Goal: Information Seeking & Learning: Compare options

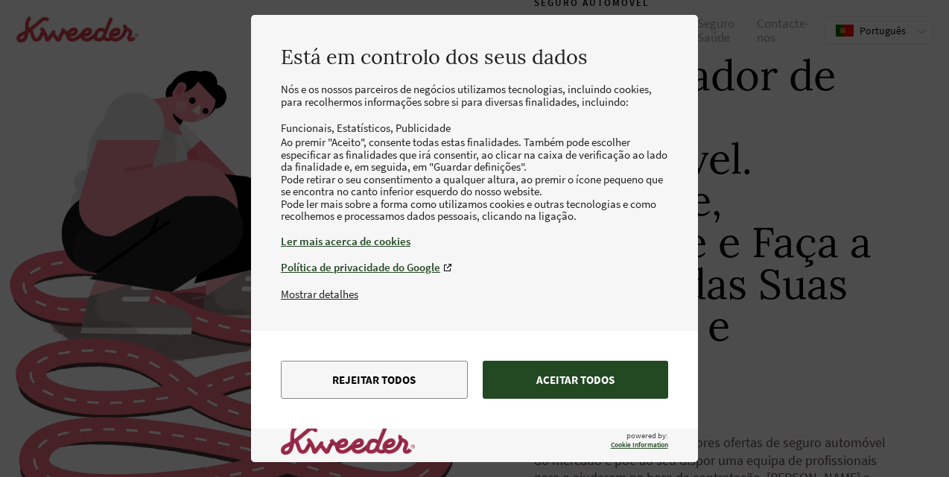
click at [566, 373] on button "Aceitar todos" at bounding box center [575, 379] width 185 height 38
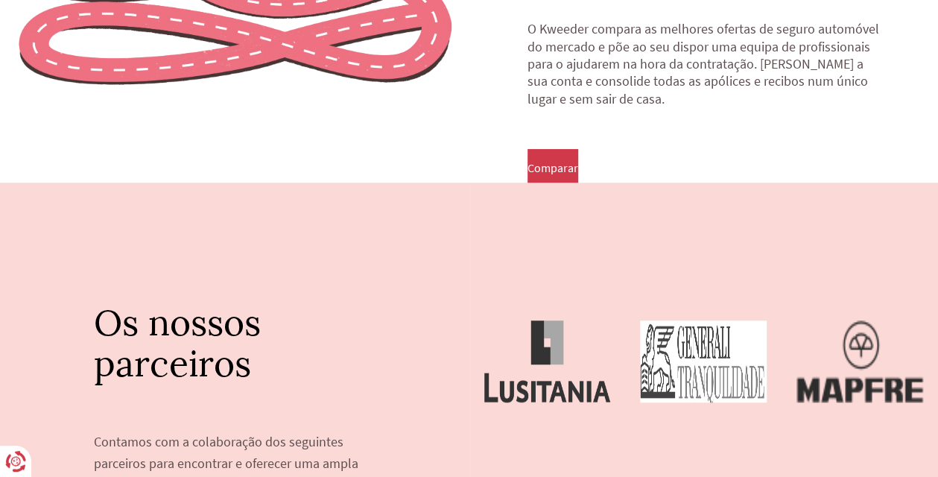
scroll to position [447, 0]
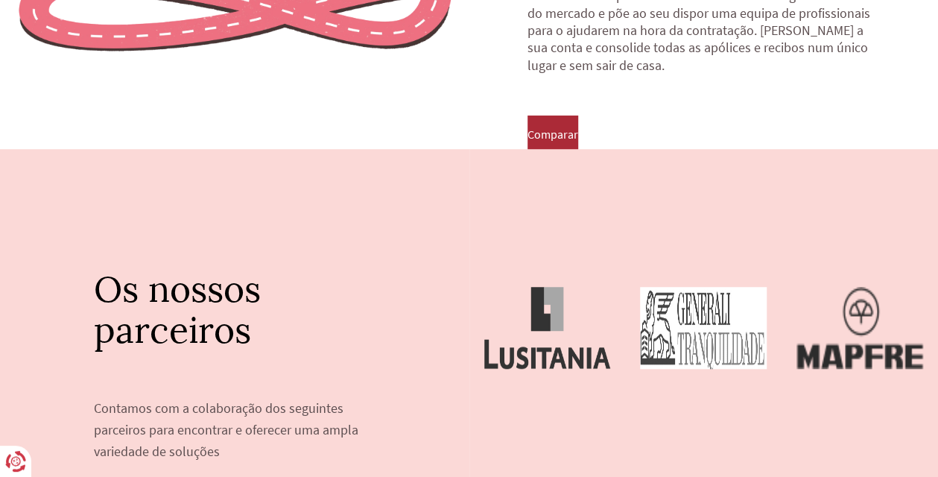
click at [553, 125] on button "Comparar" at bounding box center [552, 133] width 51 height 37
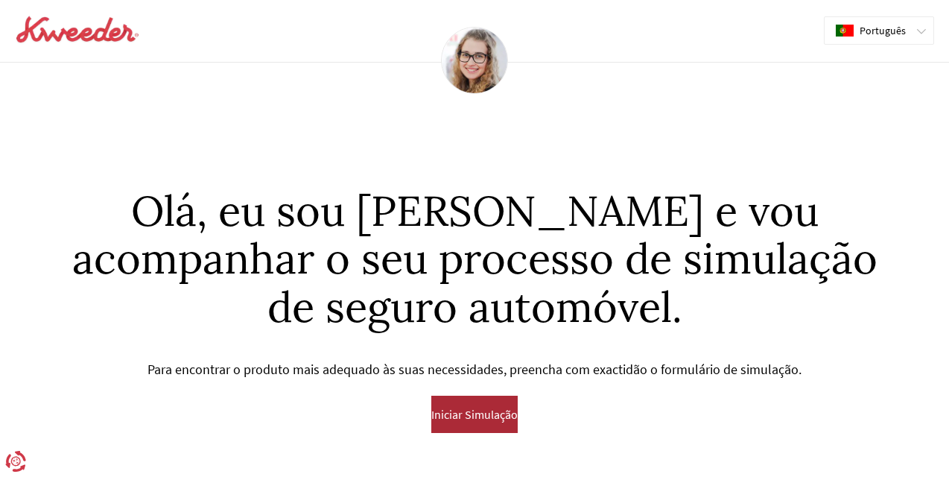
click at [478, 404] on button "Iniciar Simulação" at bounding box center [474, 413] width 86 height 37
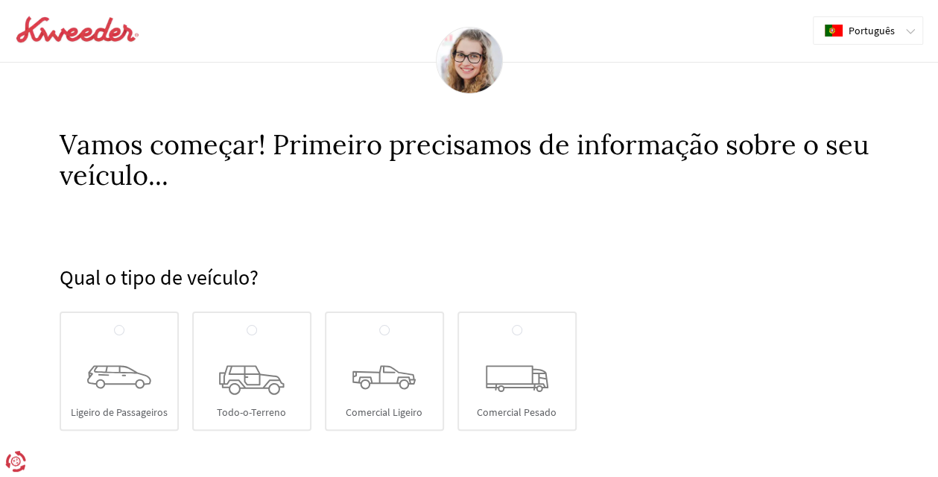
click at [136, 357] on div "Ligeiro de Passageiros" at bounding box center [119, 370] width 119 height 119
radio input "true"
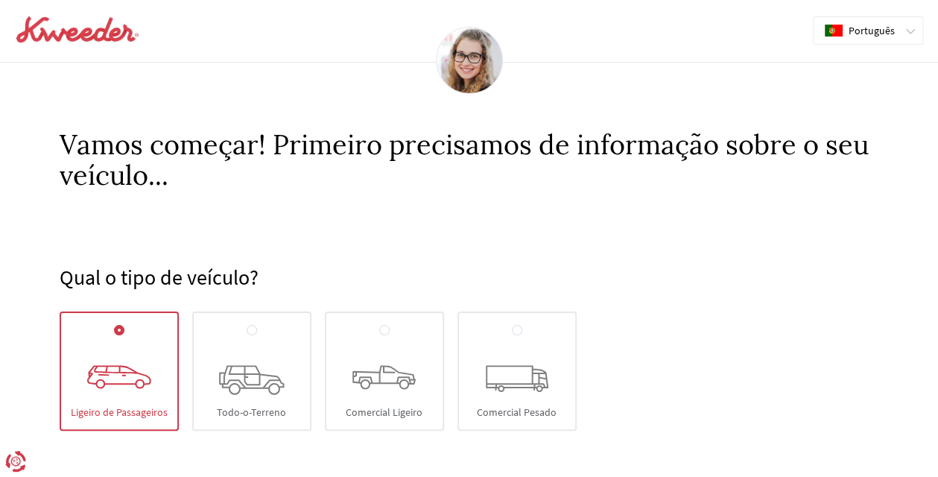
scroll to position [396, 0]
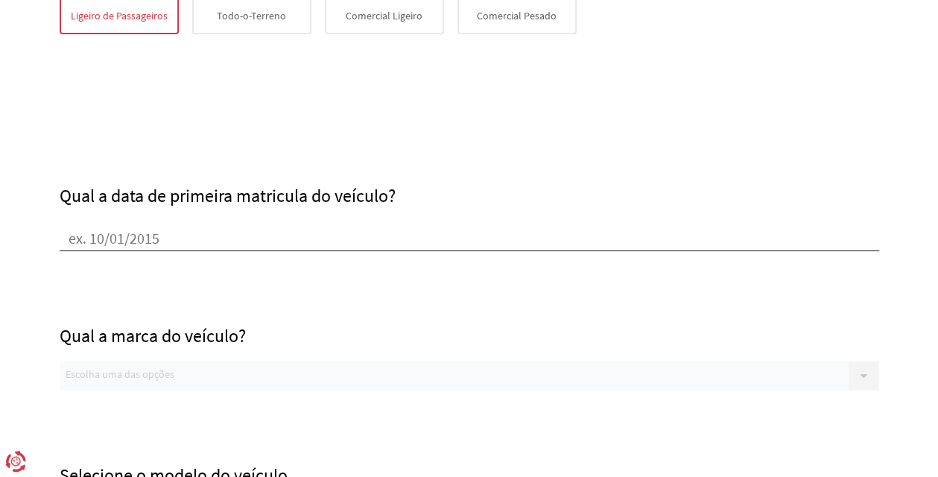
click at [348, 375] on div "Qual a marca do veículo? Escolha uma das opções Sem opções disponiveis, verifiq…" at bounding box center [469, 321] width 819 height 140
click at [127, 238] on input "Qual a data de primeira matricula do veículo?" at bounding box center [469, 240] width 819 height 22
paste input "20/23/0421"
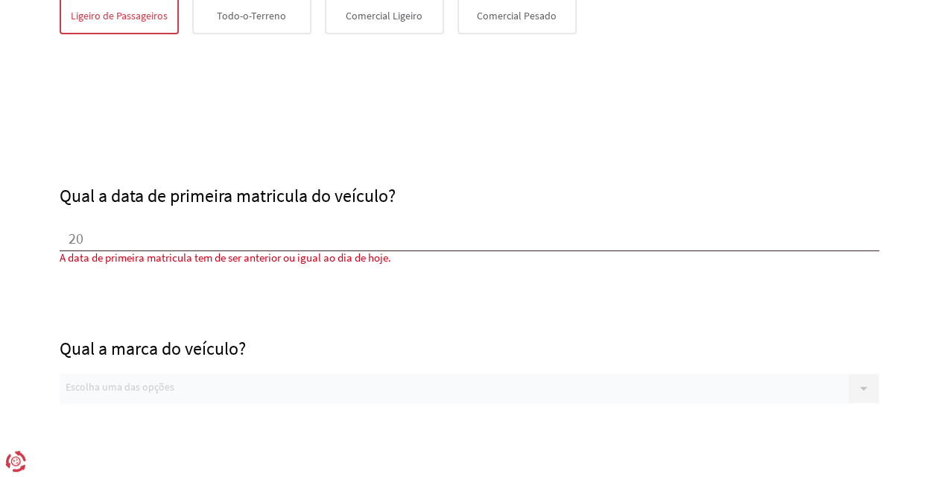
type input "2"
click at [83, 232] on input "20/23/0421" at bounding box center [469, 240] width 819 height 22
drag, startPoint x: 83, startPoint y: 232, endPoint x: 57, endPoint y: 229, distance: 26.2
click at [57, 229] on div "Qual o tipo de veículo? [GEOGRAPHIC_DATA] Todo-o-Terreno Comercial Ligeiro Come…" at bounding box center [469, 308] width 849 height 1028
drag, startPoint x: 102, startPoint y: 233, endPoint x: 89, endPoint y: 229, distance: 13.9
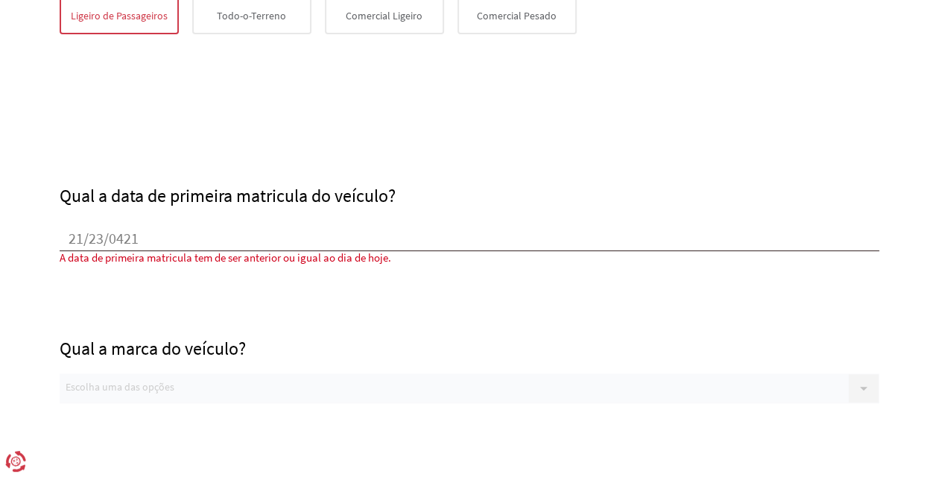
click at [89, 229] on input "21/23/0421" at bounding box center [469, 240] width 819 height 22
drag, startPoint x: 150, startPoint y: 236, endPoint x: 109, endPoint y: 239, distance: 41.1
click at [109, 239] on input "21/04/0421" at bounding box center [469, 240] width 819 height 22
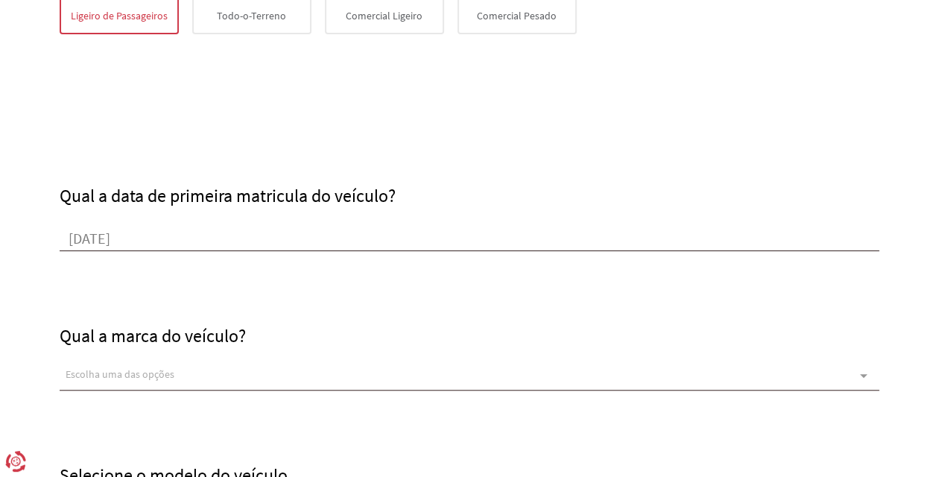
type input "[DATE]"
click at [258, 372] on div "Escolha uma das opções" at bounding box center [469, 375] width 819 height 30
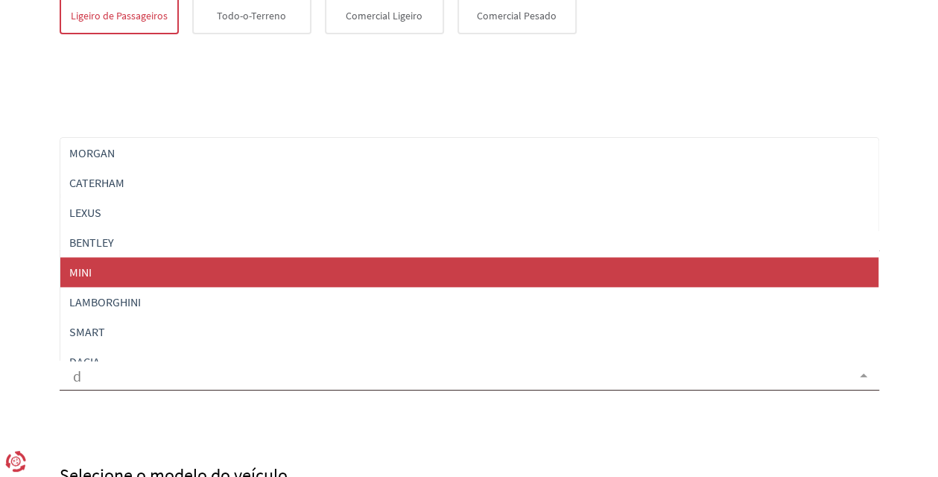
scroll to position [104, 0]
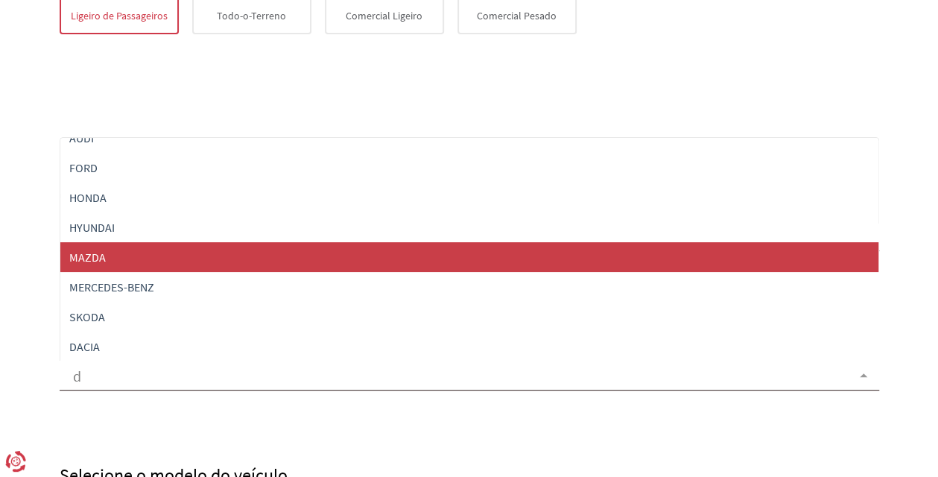
type input "da"
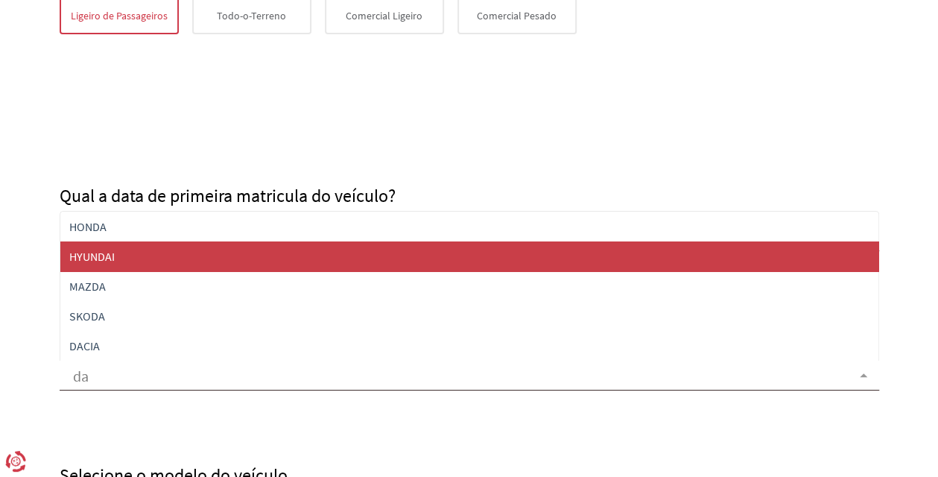
scroll to position [0, 0]
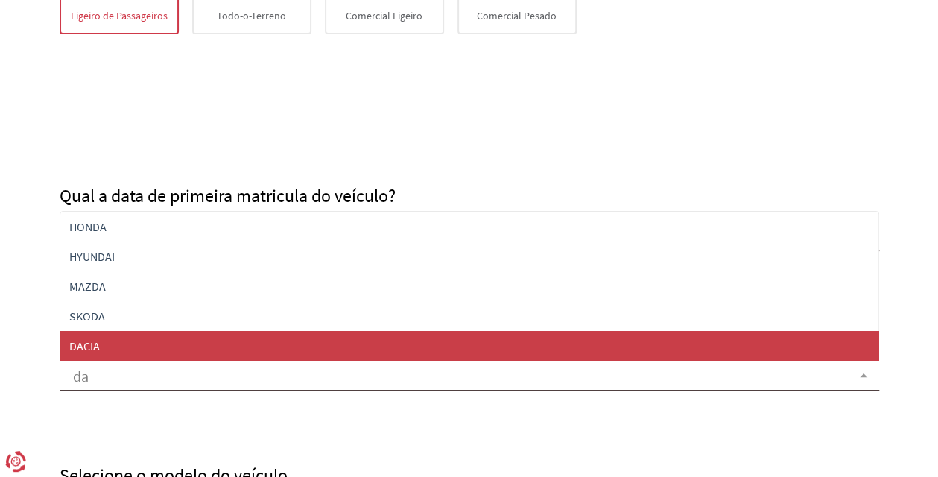
click at [86, 338] on span "DACIA" at bounding box center [84, 345] width 31 height 15
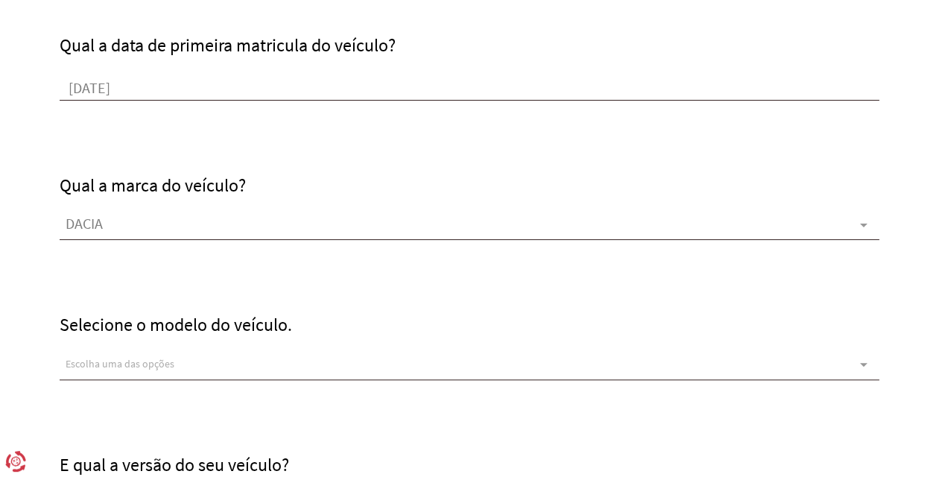
scroll to position [620, 0]
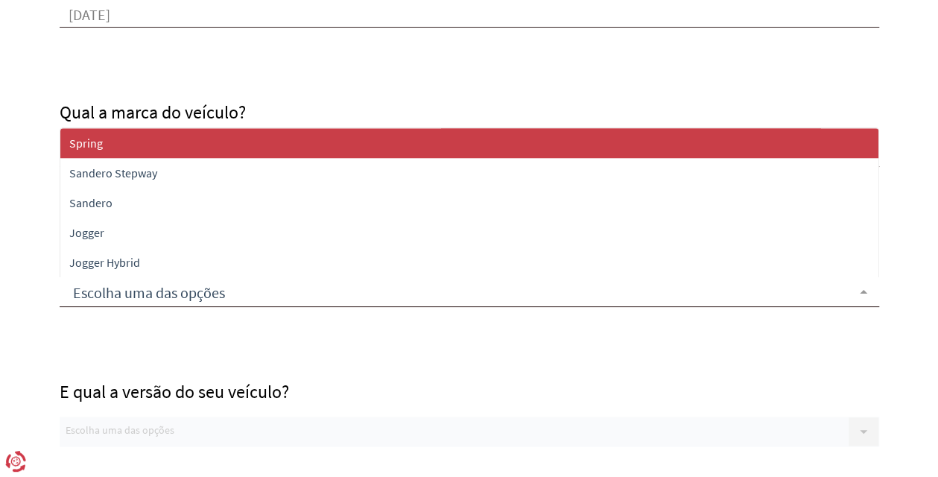
click at [210, 287] on div at bounding box center [469, 292] width 819 height 30
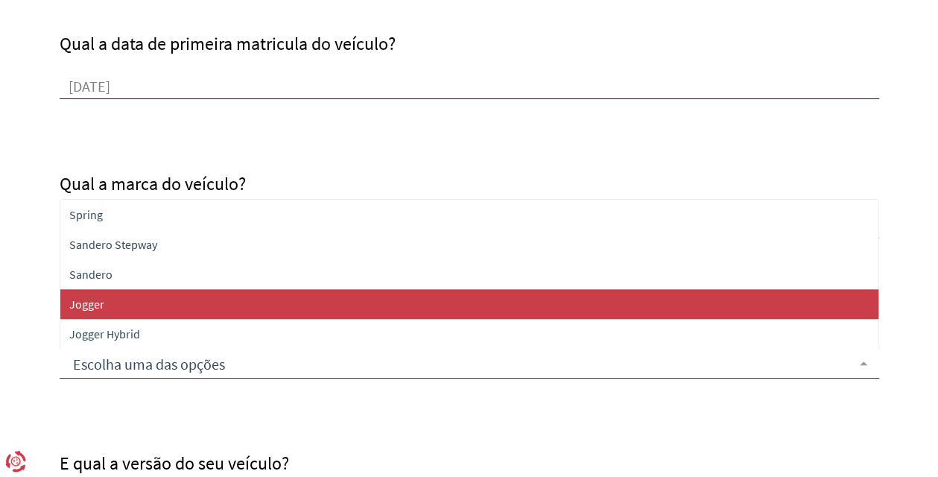
scroll to position [545, 0]
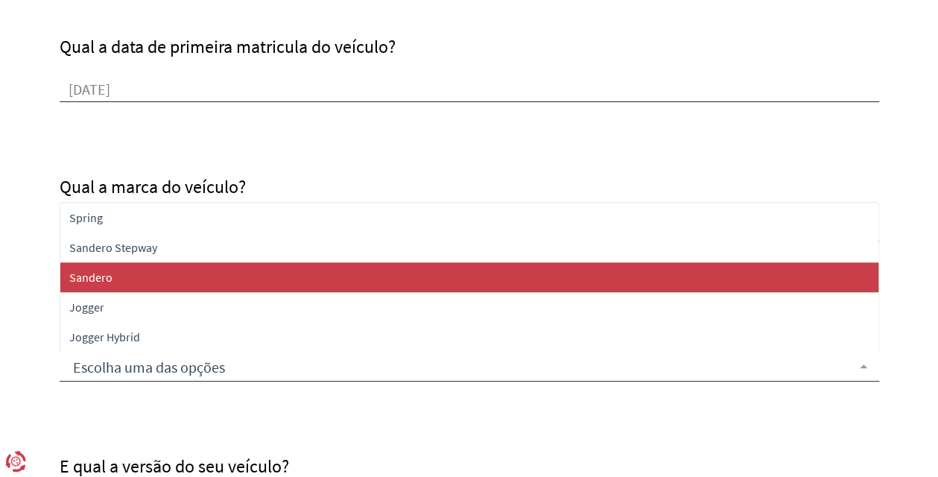
click at [105, 270] on span "Sandero" at bounding box center [90, 277] width 43 height 15
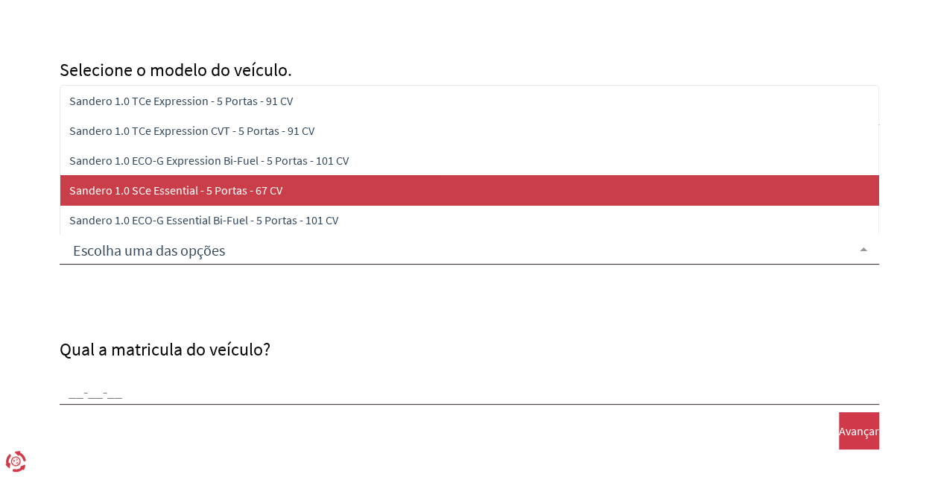
scroll to position [769, 0]
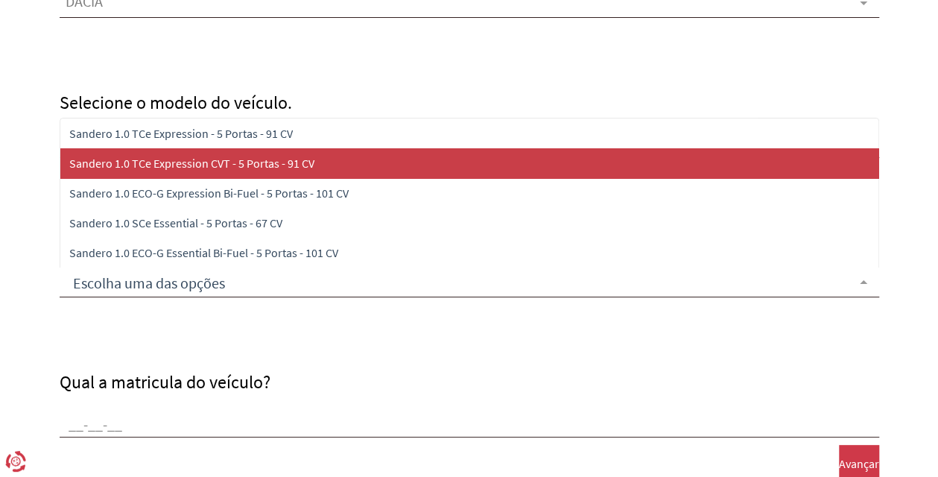
click at [213, 159] on span "Sandero 1.0 TCe Expression CVT - 5 Portas - 91 CV" at bounding box center [191, 163] width 245 height 15
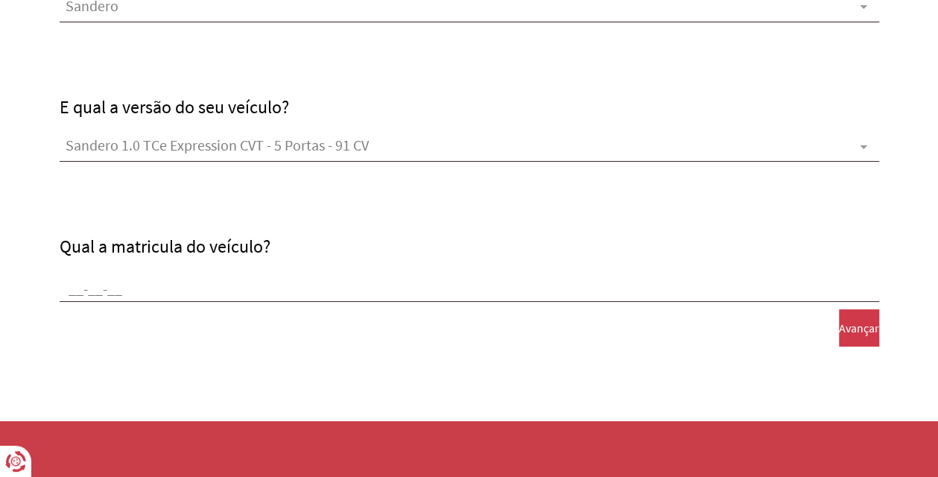
scroll to position [918, 0]
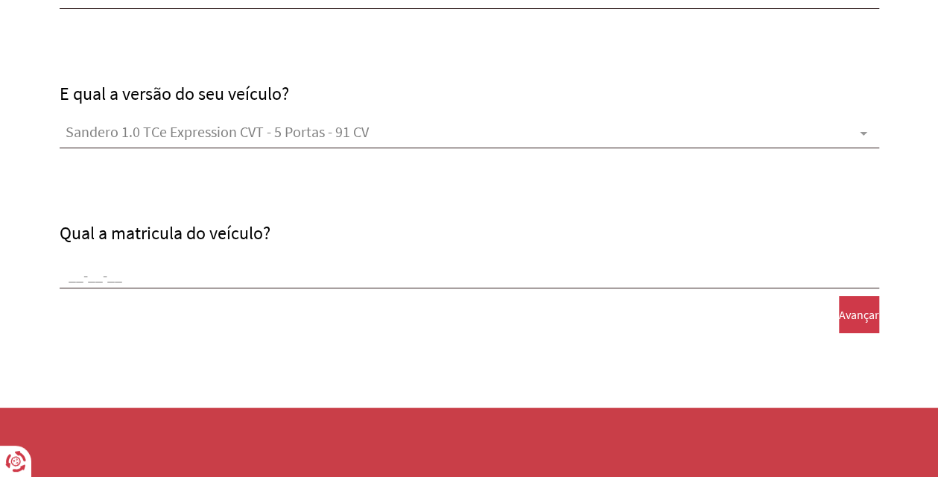
click at [77, 272] on input "Qual a matricula do veículo?" at bounding box center [469, 277] width 819 height 22
type input "BA-93-EH"
click at [852, 308] on span "Avançar" at bounding box center [859, 314] width 40 height 13
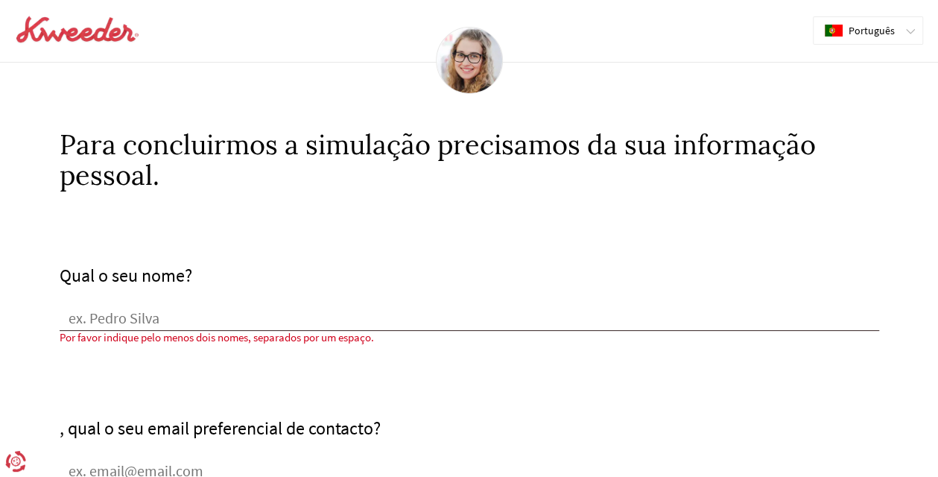
click at [137, 320] on input "Qual o seu nome?" at bounding box center [469, 319] width 819 height 22
type input "[PERSON_NAME]"
type input "[EMAIL_ADDRESS][DOMAIN_NAME]"
type input "4725-091"
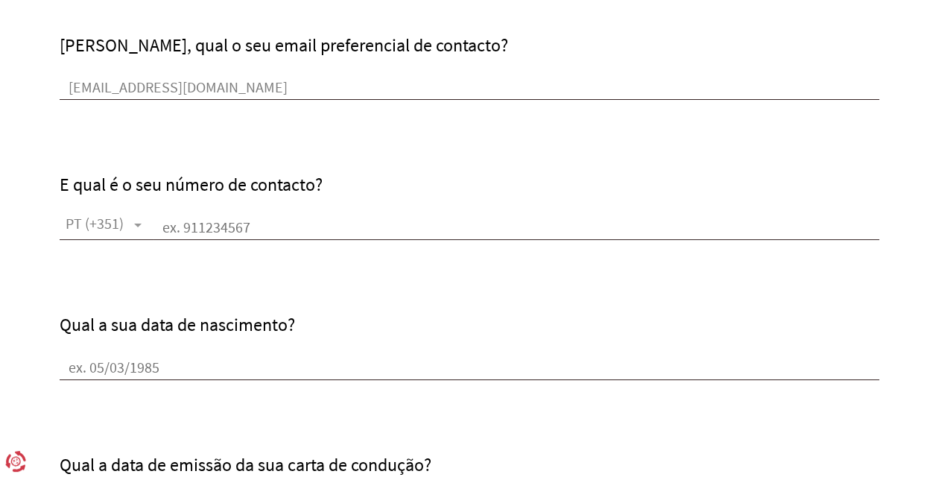
scroll to position [372, 0]
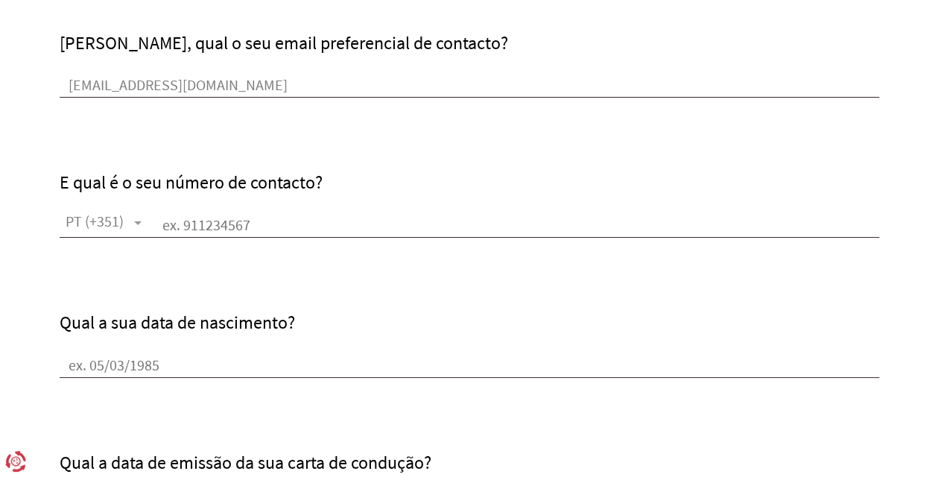
click at [234, 226] on input "text" at bounding box center [515, 226] width 725 height 22
type input "932270749"
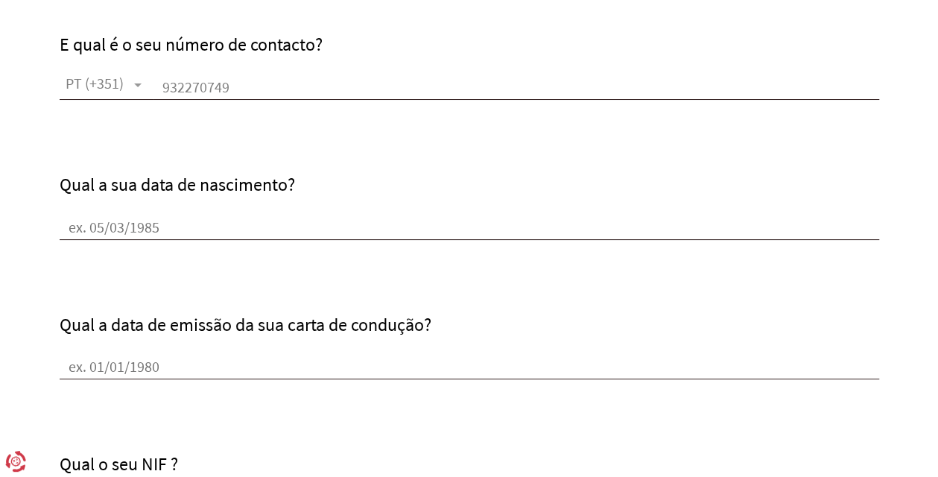
scroll to position [521, 0]
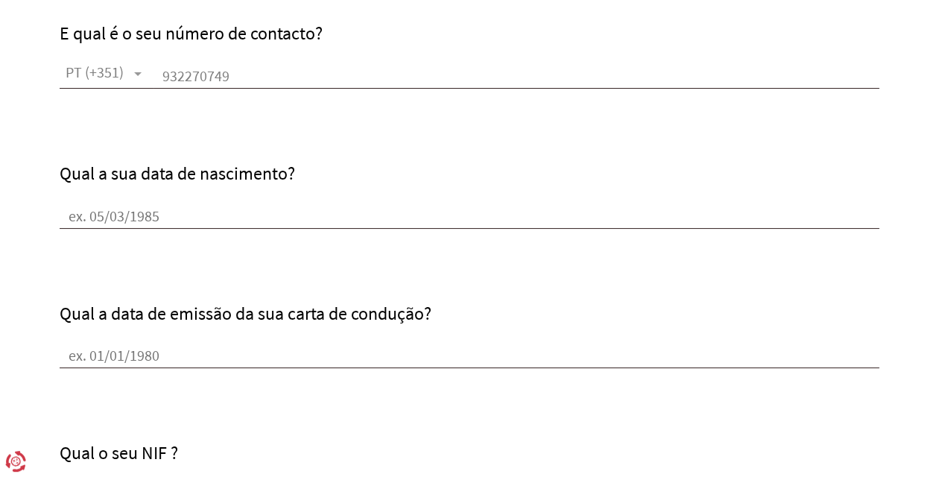
click at [109, 220] on input "Qual a sua data de nascimento?" at bounding box center [469, 217] width 819 height 22
type input "[DATE]"
click at [212, 358] on input "Qual a data de emissão da sua carta de condução?" at bounding box center [469, 357] width 819 height 22
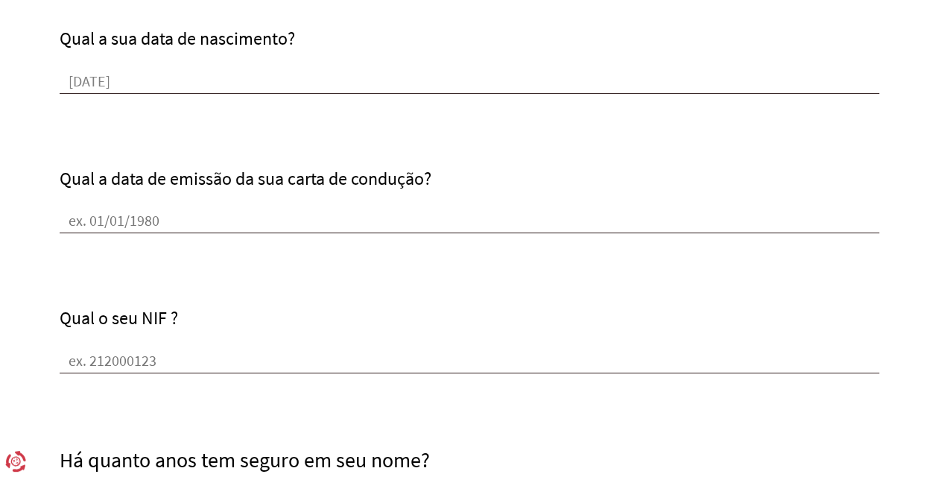
scroll to position [670, 0]
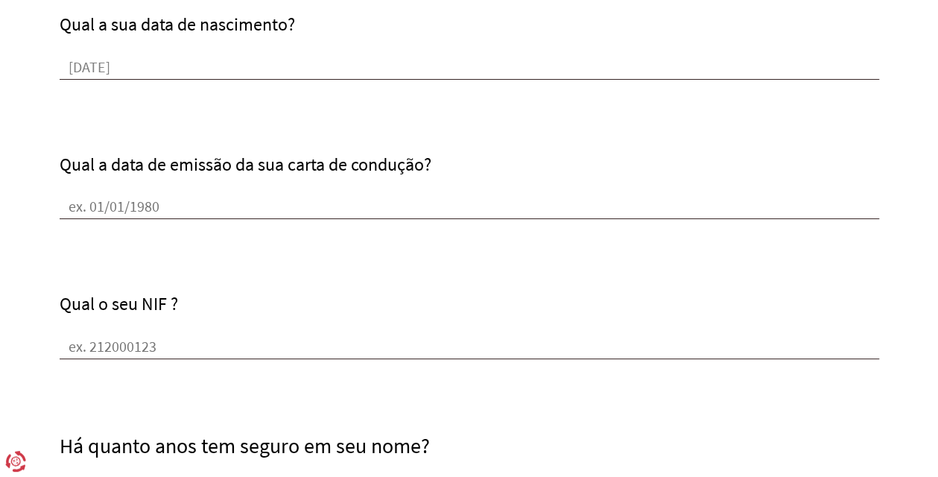
click at [152, 342] on input "Qual o seu NIF ?" at bounding box center [469, 348] width 819 height 22
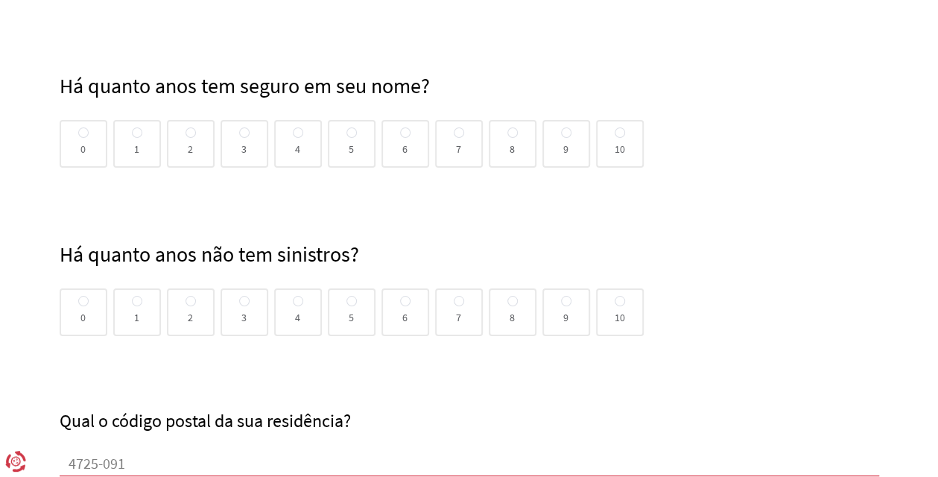
scroll to position [1117, 0]
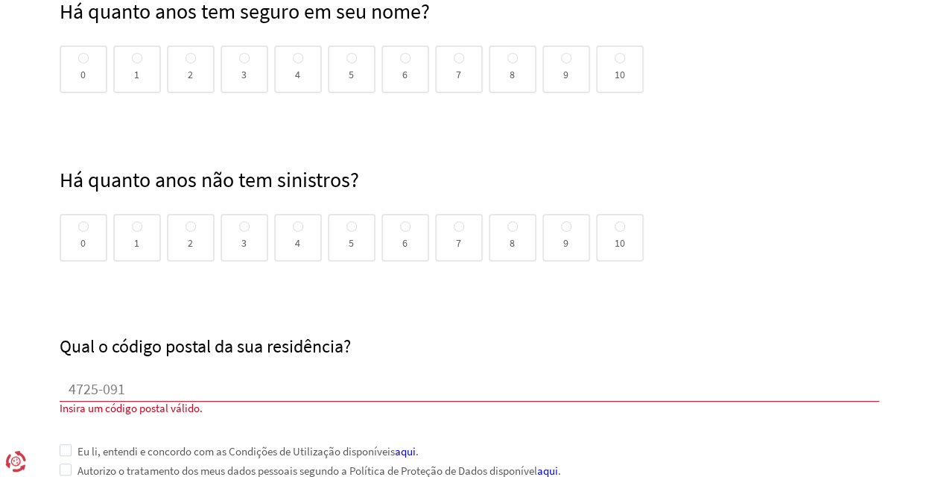
type input "297094216"
click at [81, 54] on span at bounding box center [83, 58] width 10 height 10
radio input "true"
click at [81, 54] on input "0" at bounding box center [83, 59] width 10 height 12
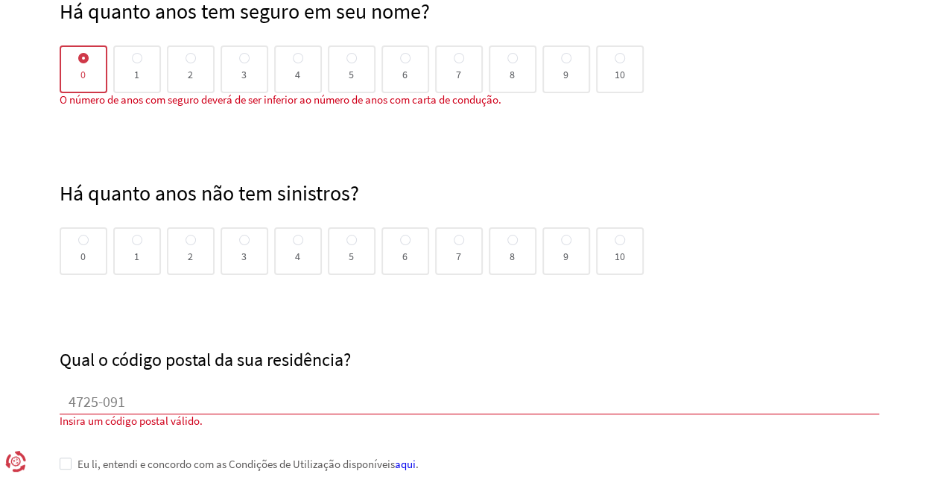
click at [89, 53] on div "0" at bounding box center [84, 69] width 48 height 48
click at [194, 239] on span at bounding box center [190, 240] width 10 height 10
radio input "true"
click at [194, 239] on input "2" at bounding box center [190, 241] width 10 height 12
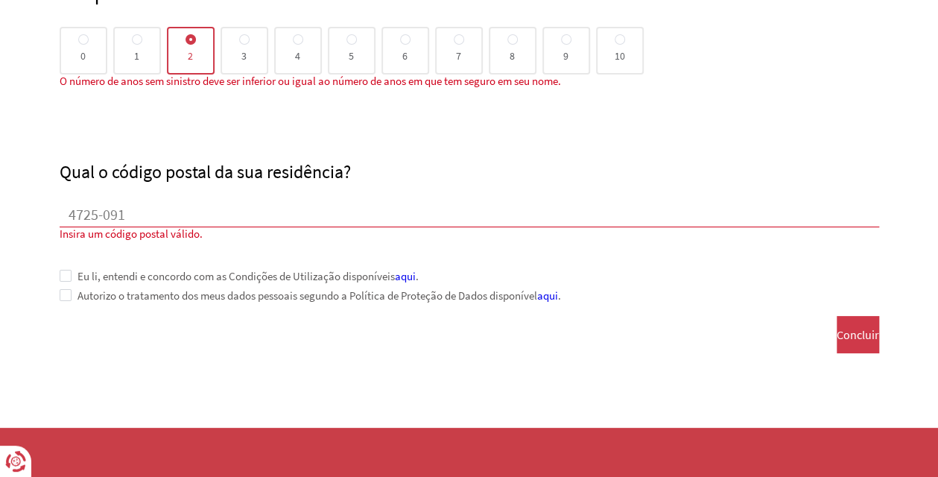
scroll to position [1341, 0]
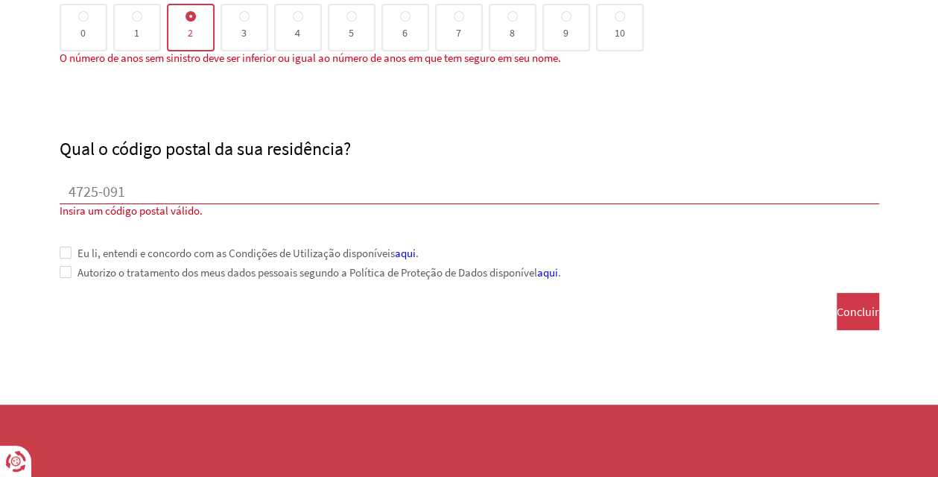
click at [86, 190] on input "4725-091" at bounding box center [469, 193] width 819 height 22
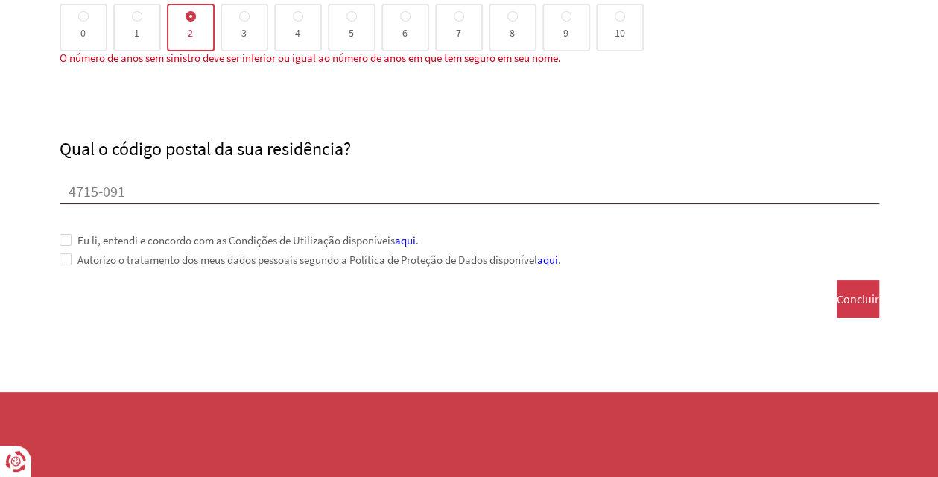
type input "4715-091"
drag, startPoint x: 389, startPoint y: 305, endPoint x: 338, endPoint y: 282, distance: 55.4
click at [61, 242] on span at bounding box center [66, 240] width 12 height 12
click at [64, 253] on span at bounding box center [66, 259] width 12 height 12
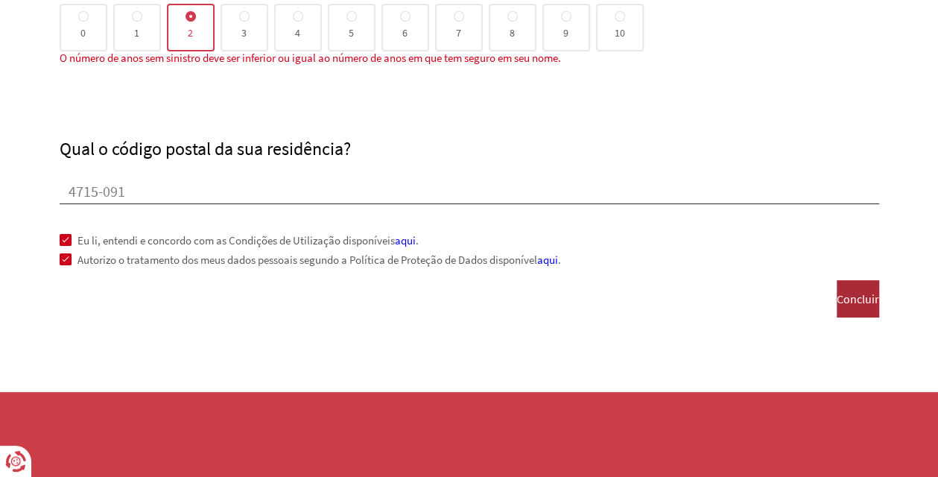
click at [836, 296] on span "Concluir" at bounding box center [857, 298] width 42 height 13
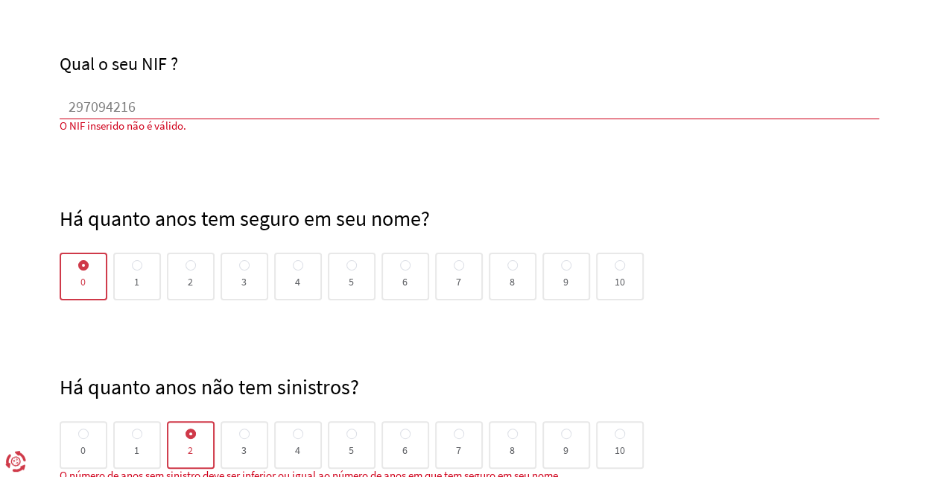
scroll to position [925, 0]
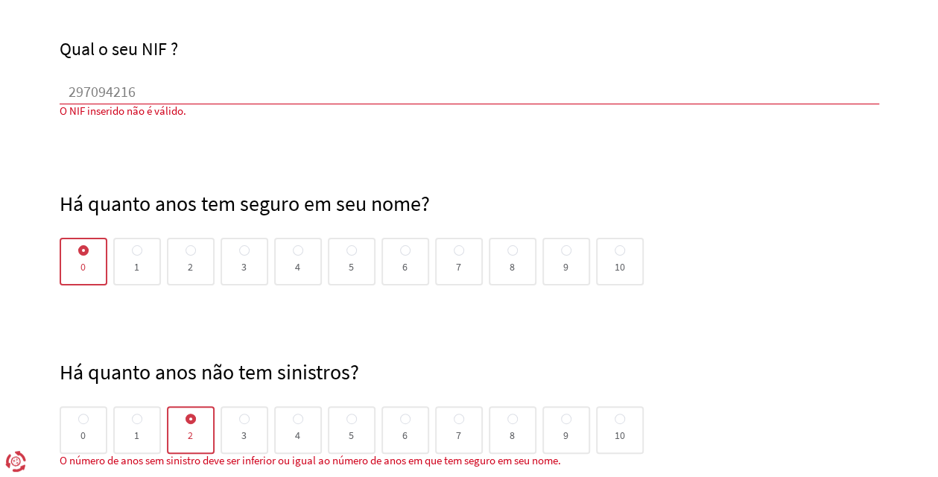
type input "[DATE]"
drag, startPoint x: 141, startPoint y: 87, endPoint x: 111, endPoint y: 83, distance: 30.1
click at [111, 83] on input "297094216" at bounding box center [469, 93] width 819 height 22
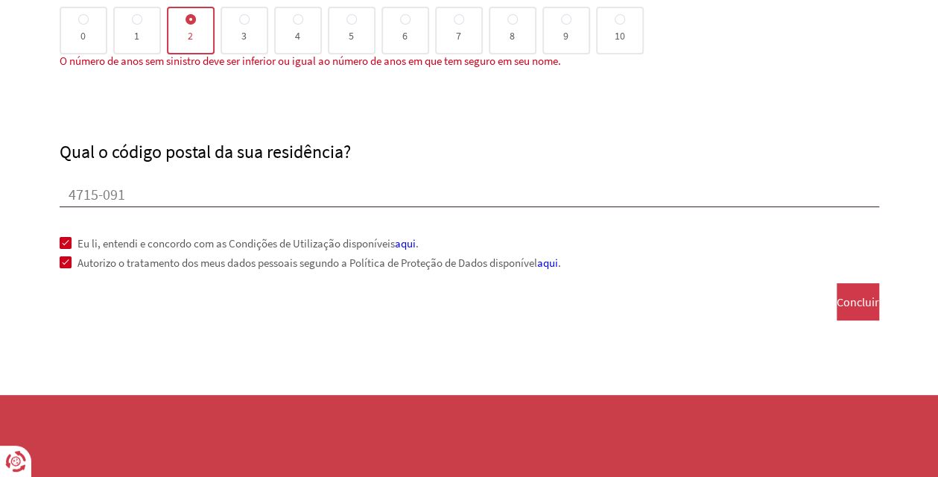
scroll to position [1318, 0]
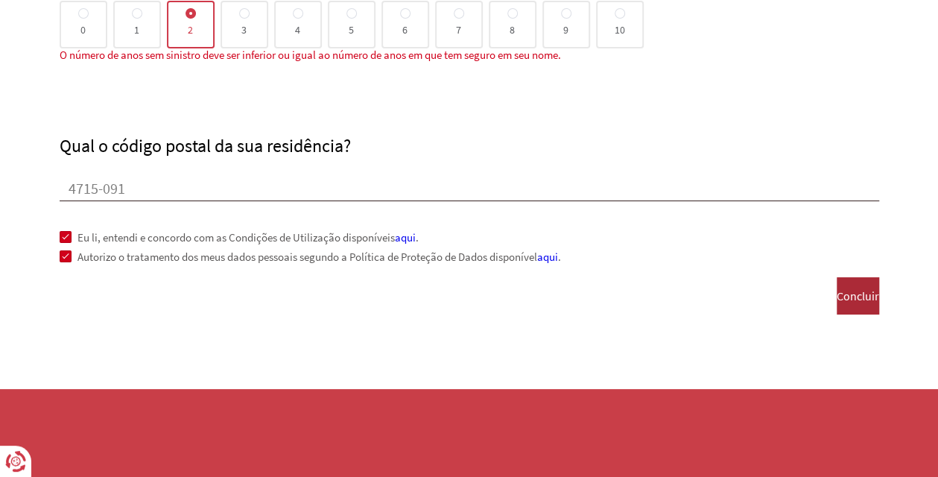
type input "297094220"
click at [858, 290] on span "Concluir" at bounding box center [857, 295] width 42 height 13
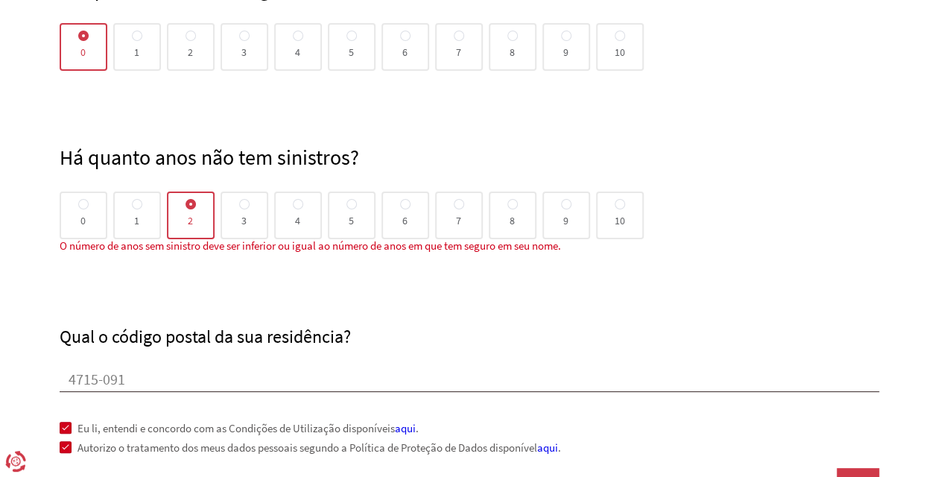
scroll to position [1094, 0]
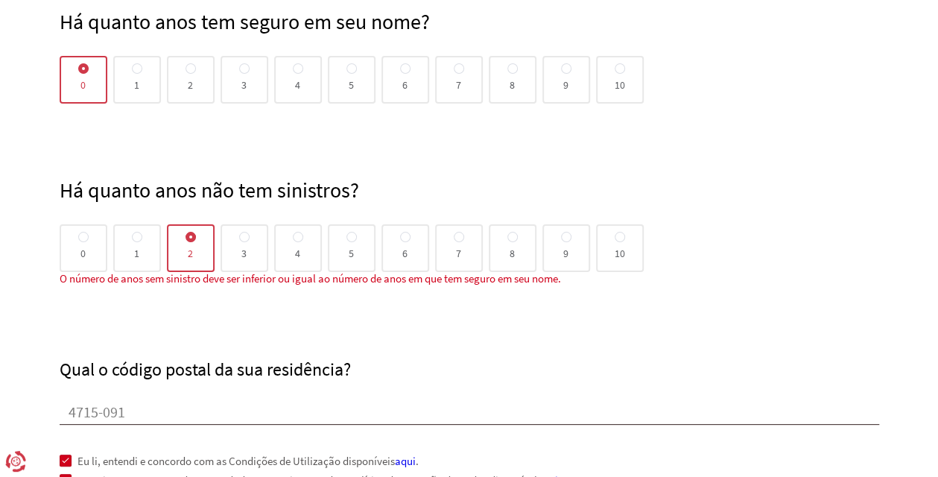
click at [82, 240] on span at bounding box center [83, 237] width 10 height 10
radio input "true"
click at [82, 240] on input "0" at bounding box center [83, 238] width 10 height 12
radio input "false"
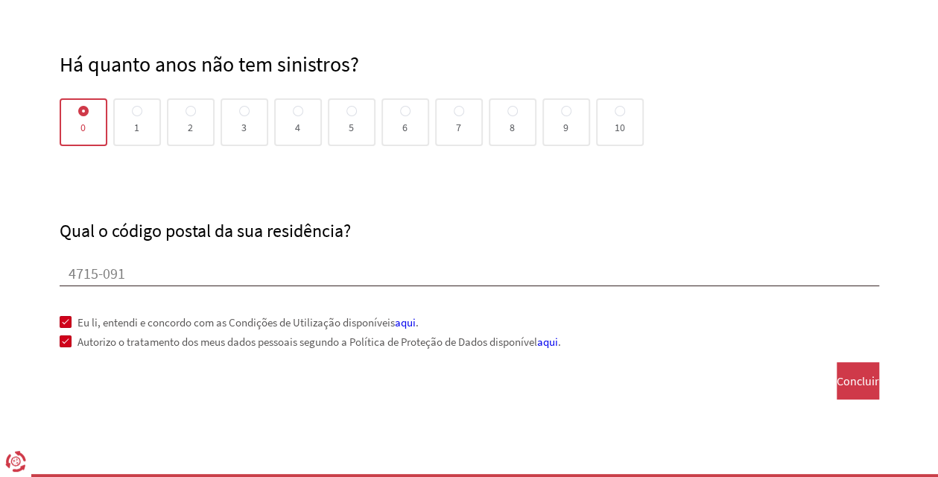
scroll to position [1305, 0]
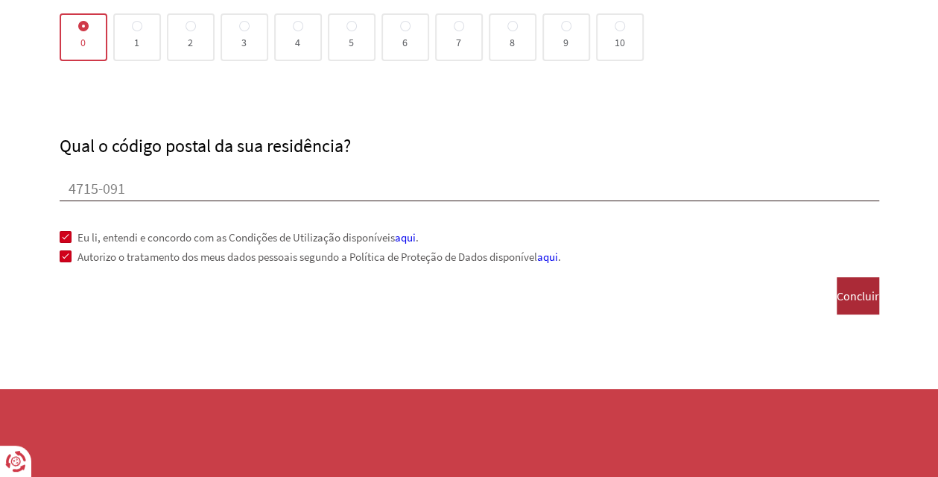
click at [836, 296] on span "Concluir" at bounding box center [857, 295] width 42 height 13
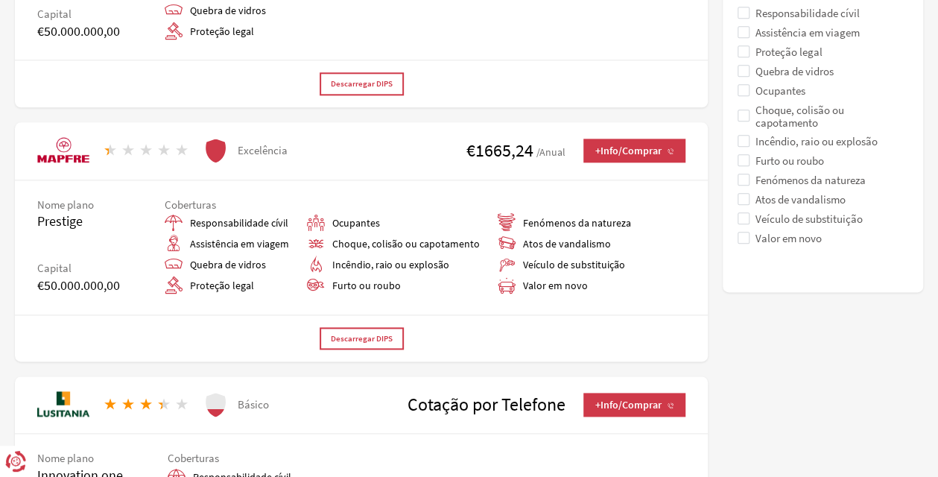
scroll to position [791, 0]
click at [749, 220] on span at bounding box center [743, 218] width 12 height 12
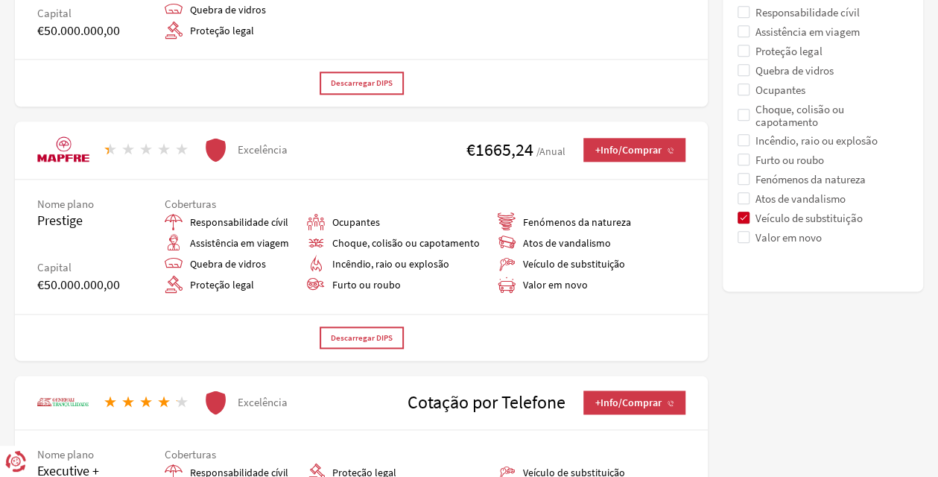
click at [749, 182] on span at bounding box center [743, 179] width 12 height 12
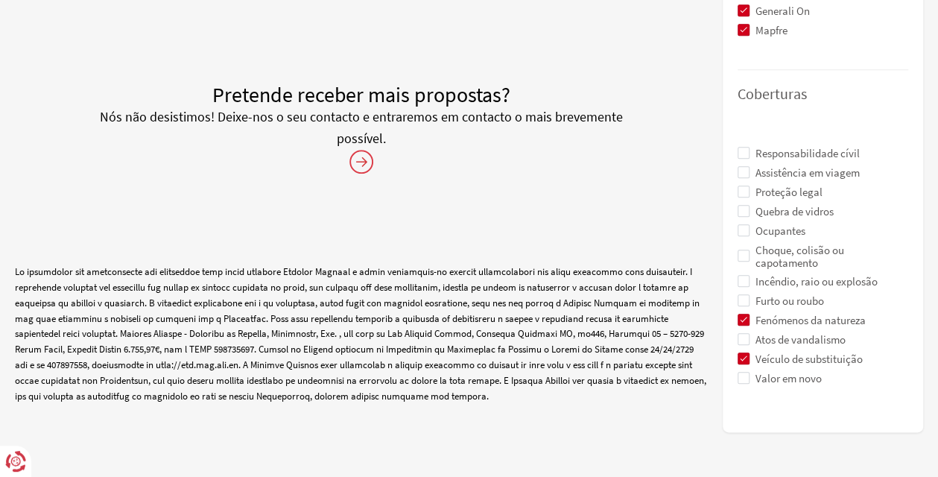
scroll to position [652, 0]
click at [749, 295] on span at bounding box center [743, 300] width 12 height 12
click at [749, 275] on span at bounding box center [743, 281] width 12 height 12
click at [755, 246] on rollover "Choque, colisão ou capotamento" at bounding box center [822, 260] width 171 height 32
click at [749, 221] on glass "Quebra de vidros" at bounding box center [822, 214] width 171 height 19
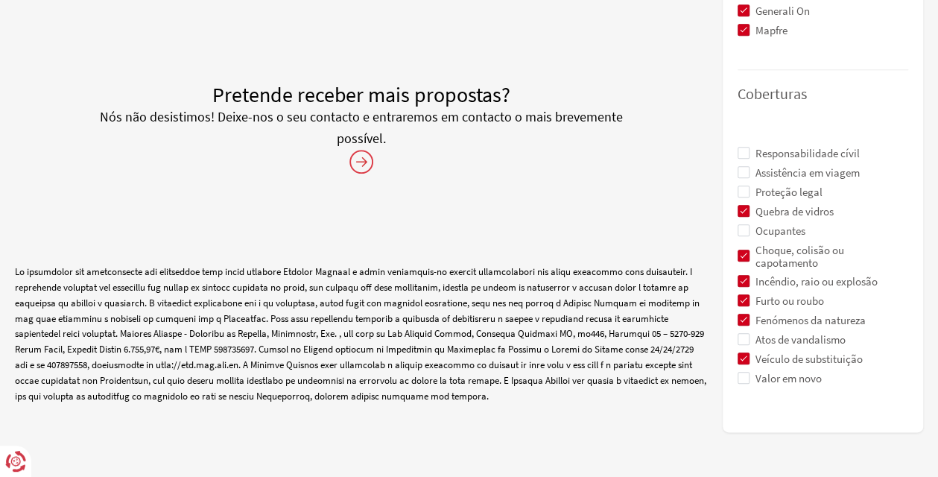
click at [749, 185] on span at bounding box center [743, 191] width 12 height 12
click at [749, 172] on span at bounding box center [743, 172] width 12 height 12
click at [749, 151] on span at bounding box center [743, 153] width 12 height 12
click at [745, 229] on span at bounding box center [743, 230] width 12 height 12
click at [749, 376] on span at bounding box center [743, 378] width 12 height 12
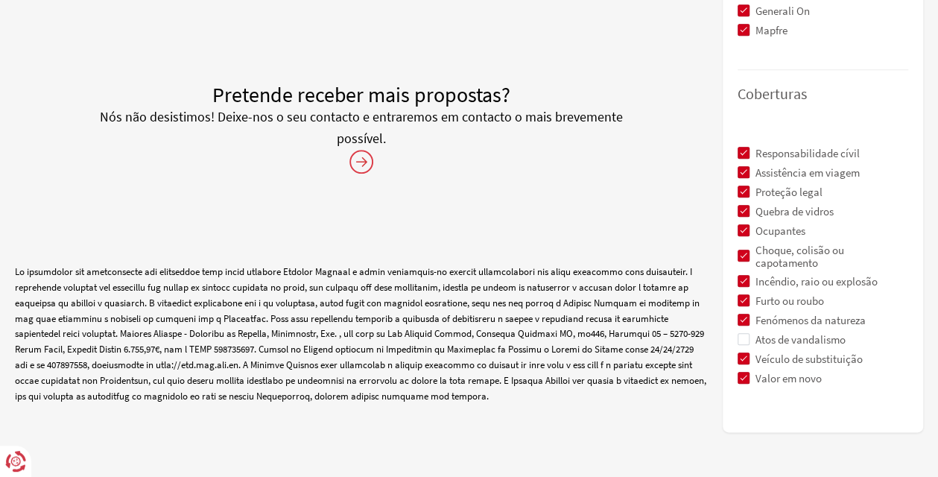
click at [749, 372] on span at bounding box center [743, 378] width 12 height 12
click at [749, 336] on span at bounding box center [743, 339] width 12 height 12
click at [749, 337] on span at bounding box center [743, 339] width 12 height 12
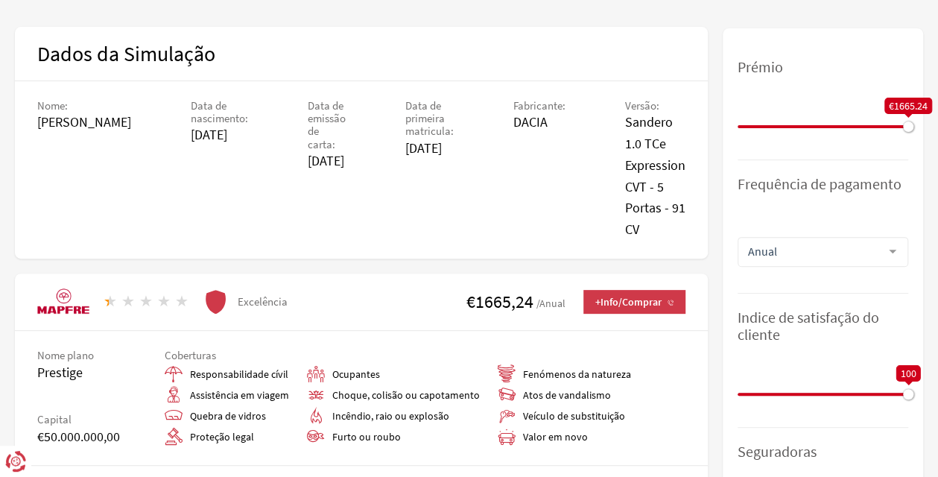
scroll to position [57, 0]
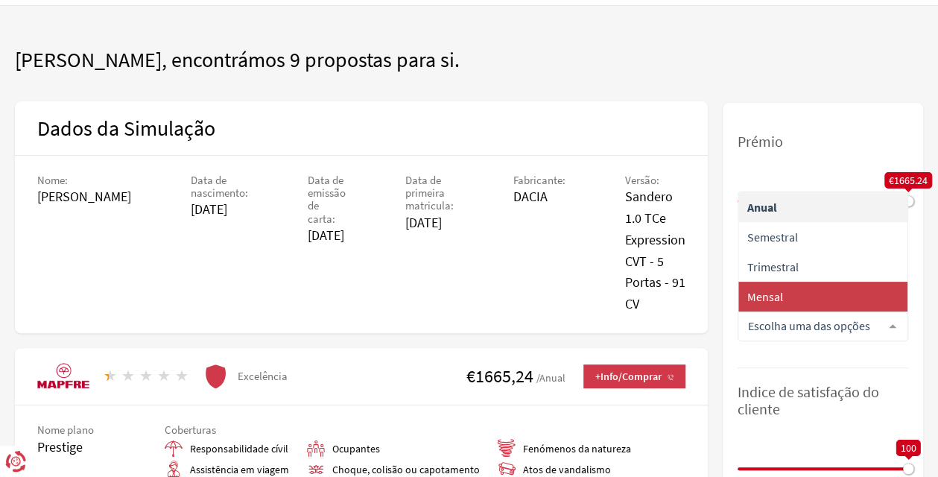
click at [797, 295] on span "Mensal" at bounding box center [822, 297] width 169 height 30
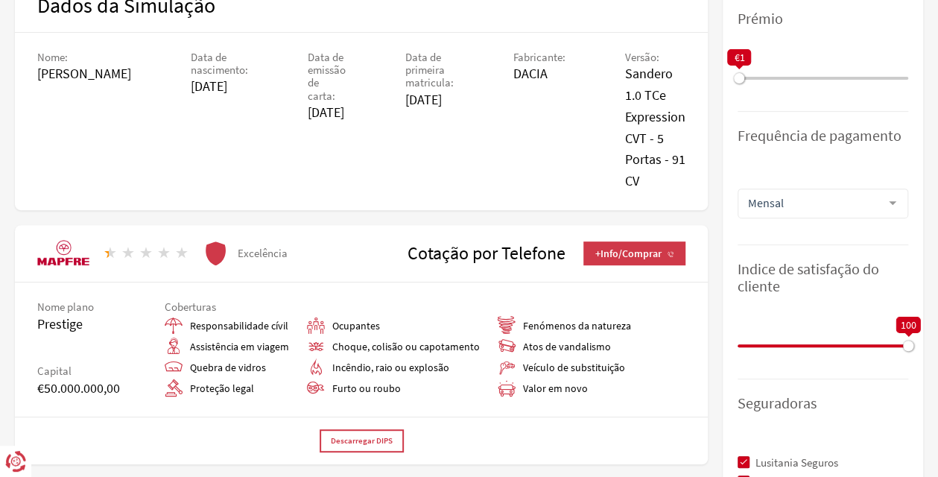
scroll to position [223, 0]
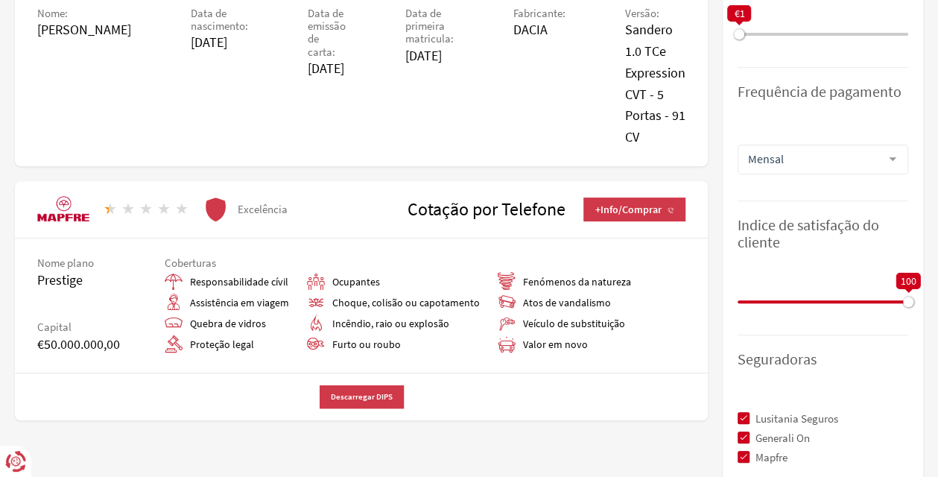
click at [359, 392] on span "Descarregar DIPS" at bounding box center [362, 397] width 62 height 10
click at [634, 206] on span "+Info/Comprar" at bounding box center [634, 209] width 78 height 12
